Goal: Transaction & Acquisition: Subscribe to service/newsletter

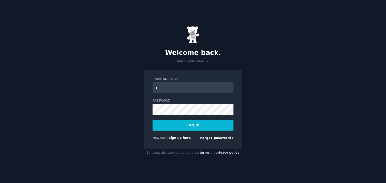
type input "**********"
click at [153, 120] on button "Log In" at bounding box center [193, 125] width 81 height 11
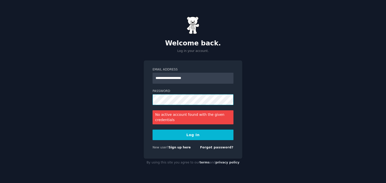
click at [153, 130] on button "Log In" at bounding box center [193, 135] width 81 height 11
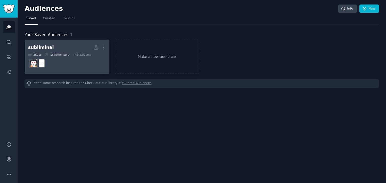
click at [65, 59] on dd at bounding box center [67, 64] width 78 height 14
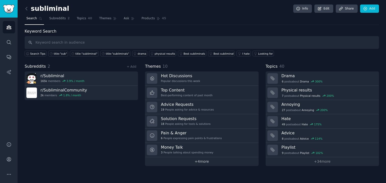
click at [182, 159] on link "+ 4 more" at bounding box center [201, 162] width 113 height 9
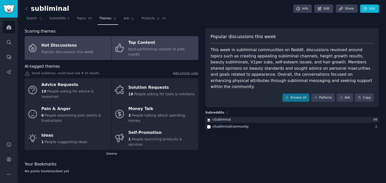
click at [167, 37] on link "Top Content Best-performing content of past month" at bounding box center [155, 48] width 87 height 24
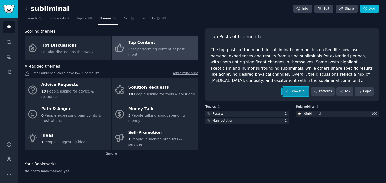
click at [304, 90] on link "Browse all" at bounding box center [296, 91] width 27 height 9
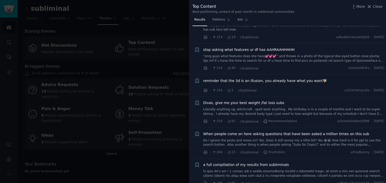
scroll to position [2774, 0]
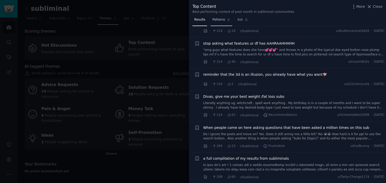
click at [217, 20] on span "Patterns" at bounding box center [218, 20] width 13 height 5
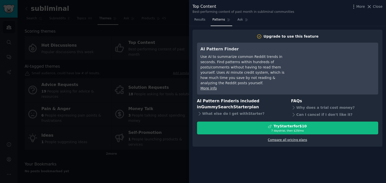
click at [285, 138] on link "Compare all pricing plans" at bounding box center [287, 140] width 39 height 4
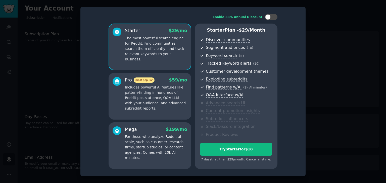
click at [263, 106] on span "Advanced search UI" at bounding box center [239, 103] width 66 height 6
click at [130, 91] on p "Includes powerful AI features like pattern-finding in hundreds of Reddit posts …" at bounding box center [156, 98] width 62 height 26
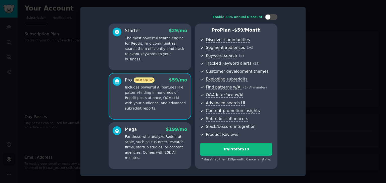
click at [158, 140] on p "For those who analyze Reddit at scale, such as customer research firms, startup…" at bounding box center [156, 147] width 62 height 26
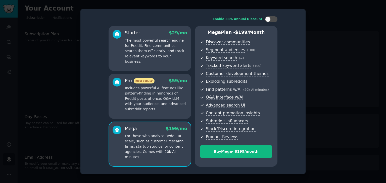
click at [162, 110] on p "Includes powerful AI features like pattern-finding in hundreds of Reddit posts …" at bounding box center [156, 99] width 62 height 26
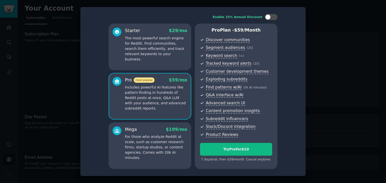
click at [160, 141] on p "For those who analyze Reddit at scale, such as customer research firms, startup…" at bounding box center [156, 147] width 62 height 26
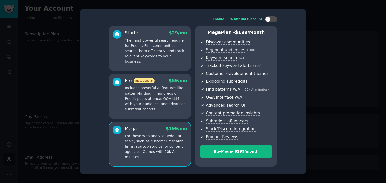
click at [164, 111] on p "Includes powerful AI features like pattern-finding in hundreds of Reddit posts …" at bounding box center [156, 99] width 62 height 26
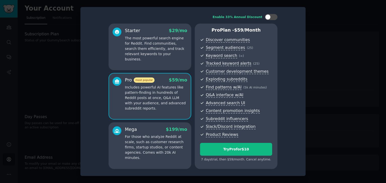
click at [159, 139] on p "For those who analyze Reddit at scale, such as customer research firms, startup…" at bounding box center [156, 147] width 62 height 26
